Goal: Task Accomplishment & Management: Use online tool/utility

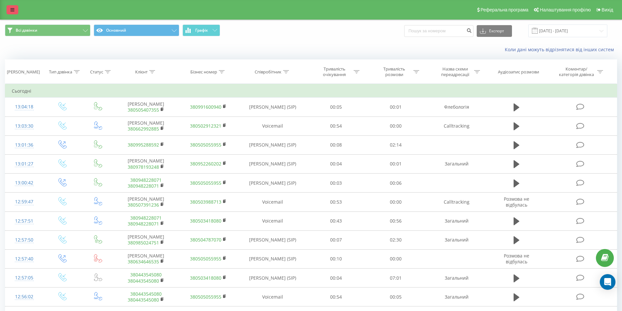
click at [14, 12] on link at bounding box center [13, 9] width 12 height 9
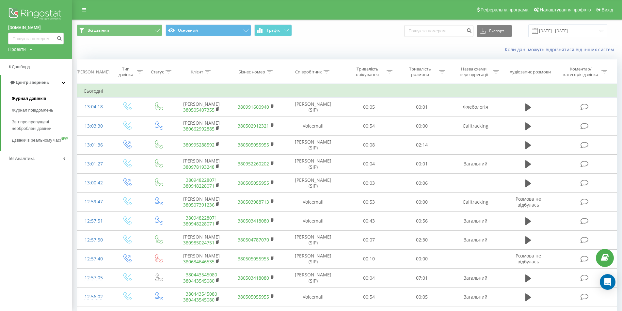
click at [25, 97] on span "Журнал дзвінків" at bounding box center [29, 98] width 35 height 7
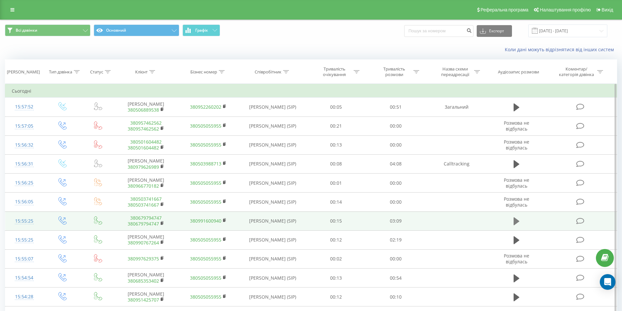
click at [514, 220] on icon at bounding box center [517, 221] width 6 height 8
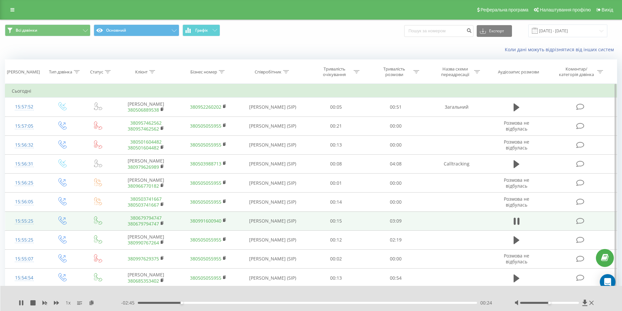
click at [208, 302] on div "00:24" at bounding box center [308, 303] width 340 height 2
click at [217, 302] on div "00:40" at bounding box center [308, 303] width 340 height 2
click at [252, 303] on div "01:04" at bounding box center [308, 303] width 340 height 2
click at [259, 302] on div "- 02:04 01:05 01:05" at bounding box center [309, 303] width 377 height 7
click at [263, 304] on div "- 02:02 01:07 01:07" at bounding box center [309, 303] width 377 height 7
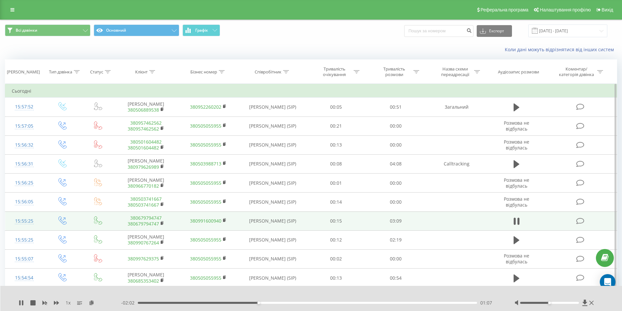
click at [267, 303] on div "01:07" at bounding box center [308, 303] width 340 height 2
click at [272, 302] on div "01:13" at bounding box center [308, 303] width 340 height 2
click at [21, 302] on icon at bounding box center [21, 302] width 5 height 5
